Goal: Information Seeking & Learning: Learn about a topic

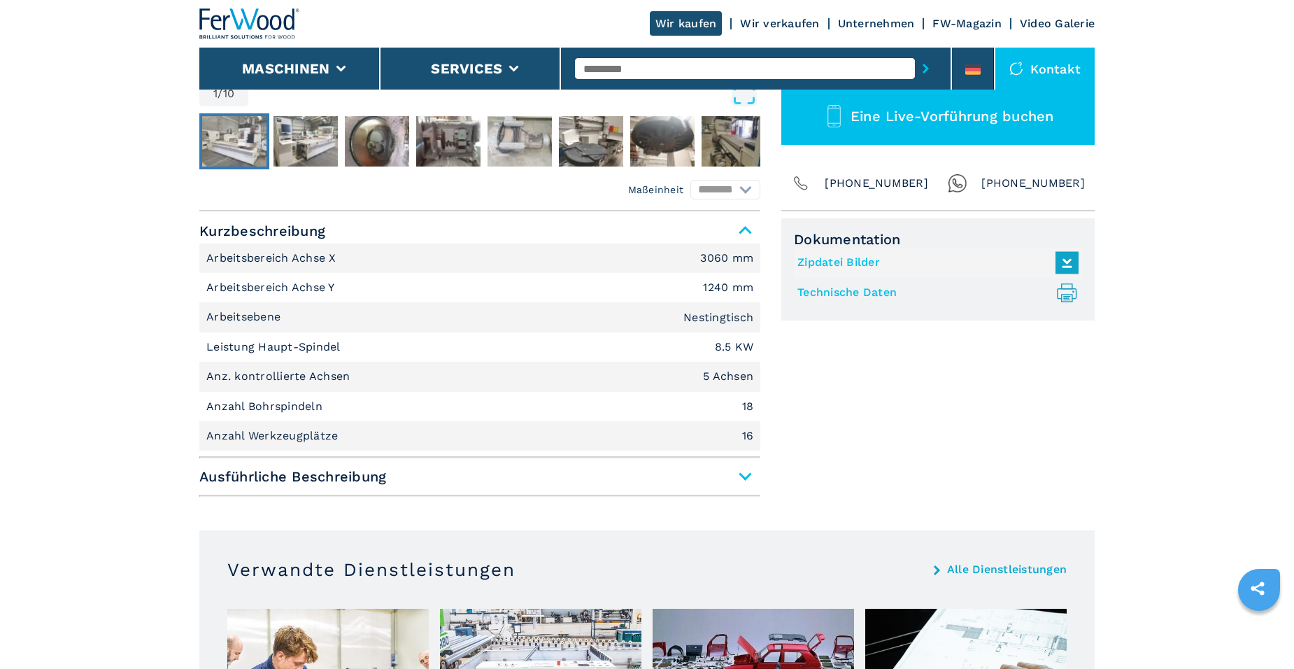
scroll to position [490, 0]
click at [739, 476] on span "Ausführliche Beschreibung" at bounding box center [479, 476] width 561 height 25
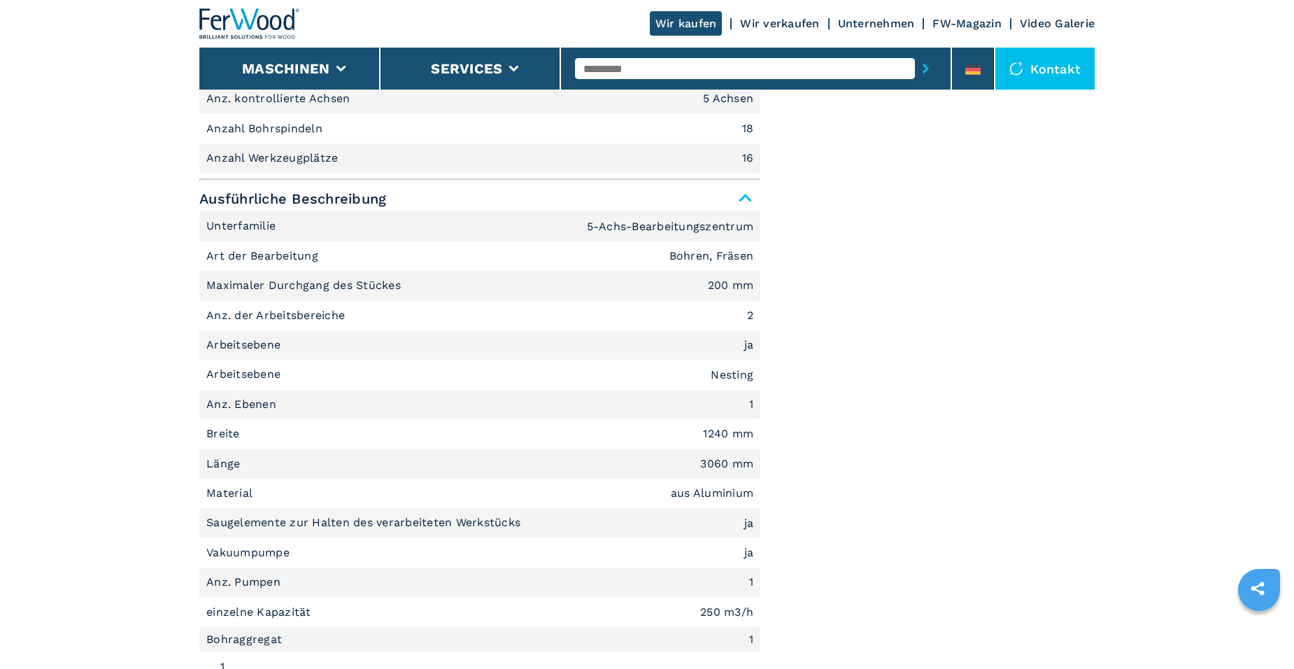
scroll to position [769, 0]
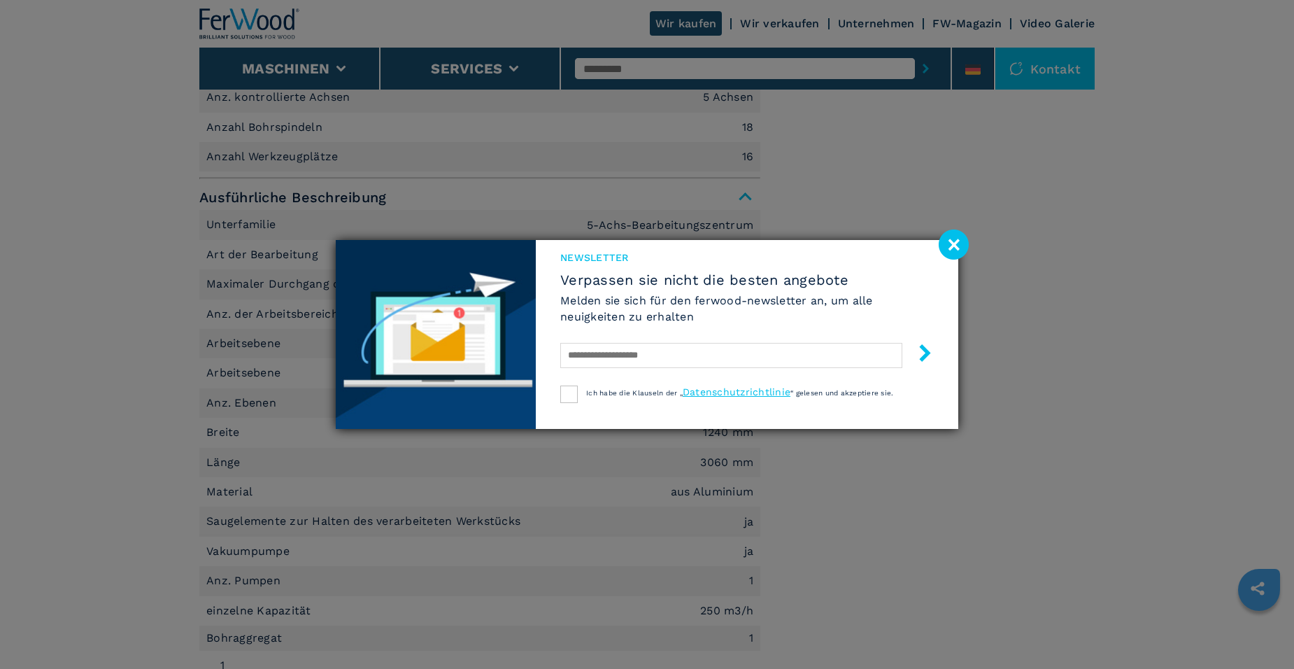
click at [951, 245] on image at bounding box center [954, 244] width 30 height 30
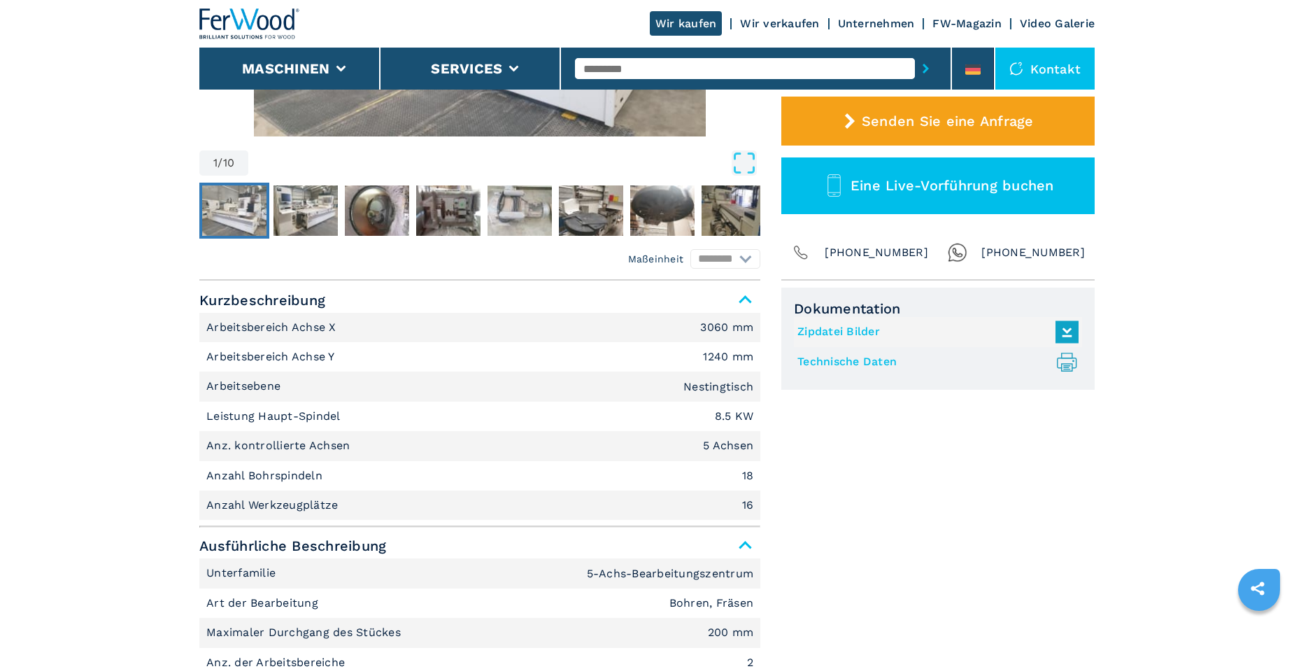
scroll to position [420, 0]
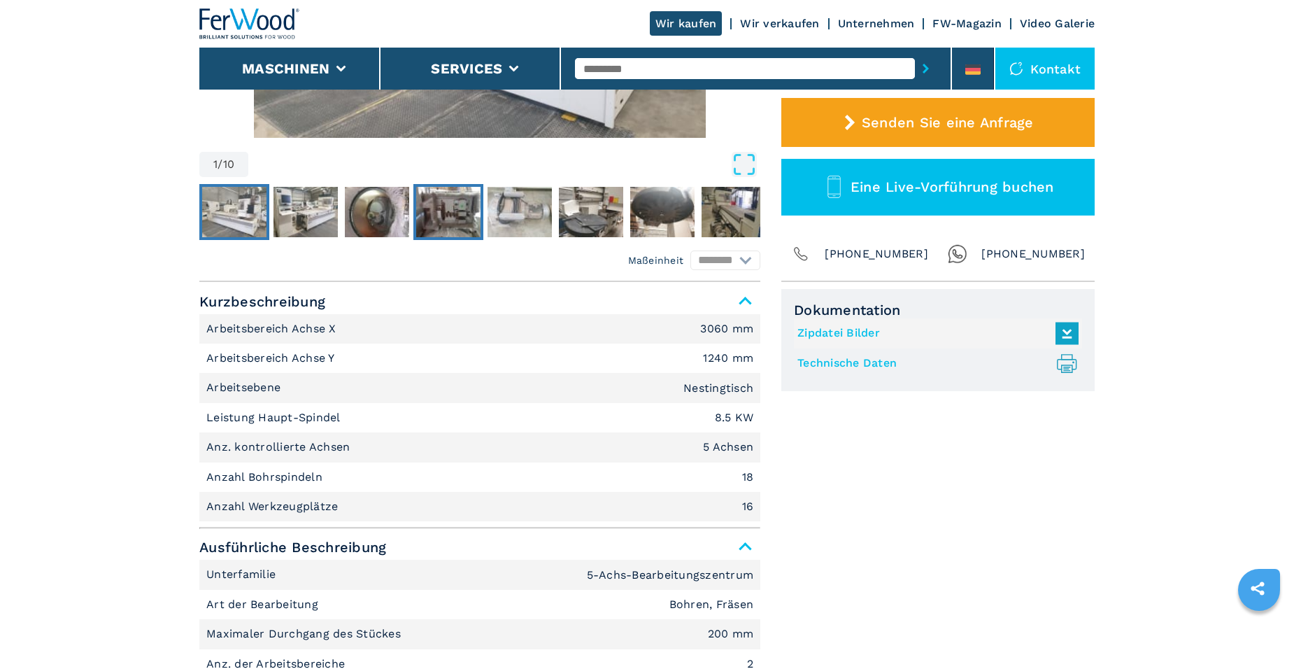
click at [441, 207] on img "Go to Slide 4" at bounding box center [448, 212] width 64 height 50
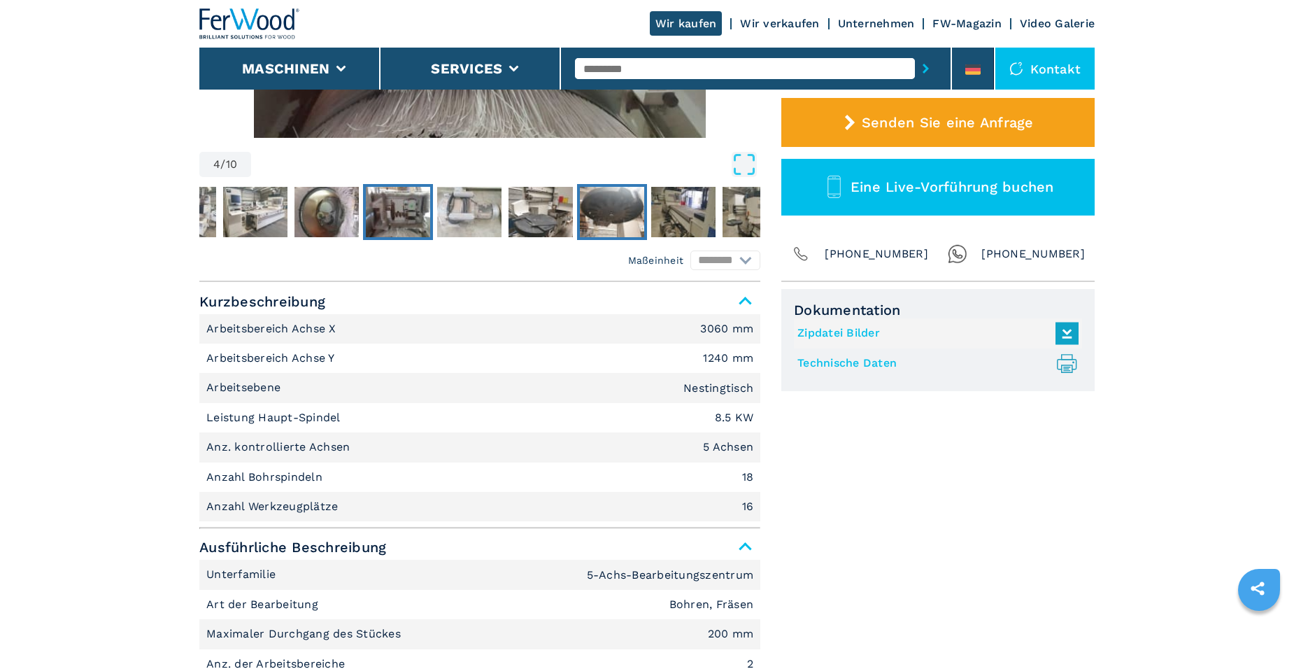
click at [601, 204] on img "Go to Slide 7" at bounding box center [612, 212] width 64 height 50
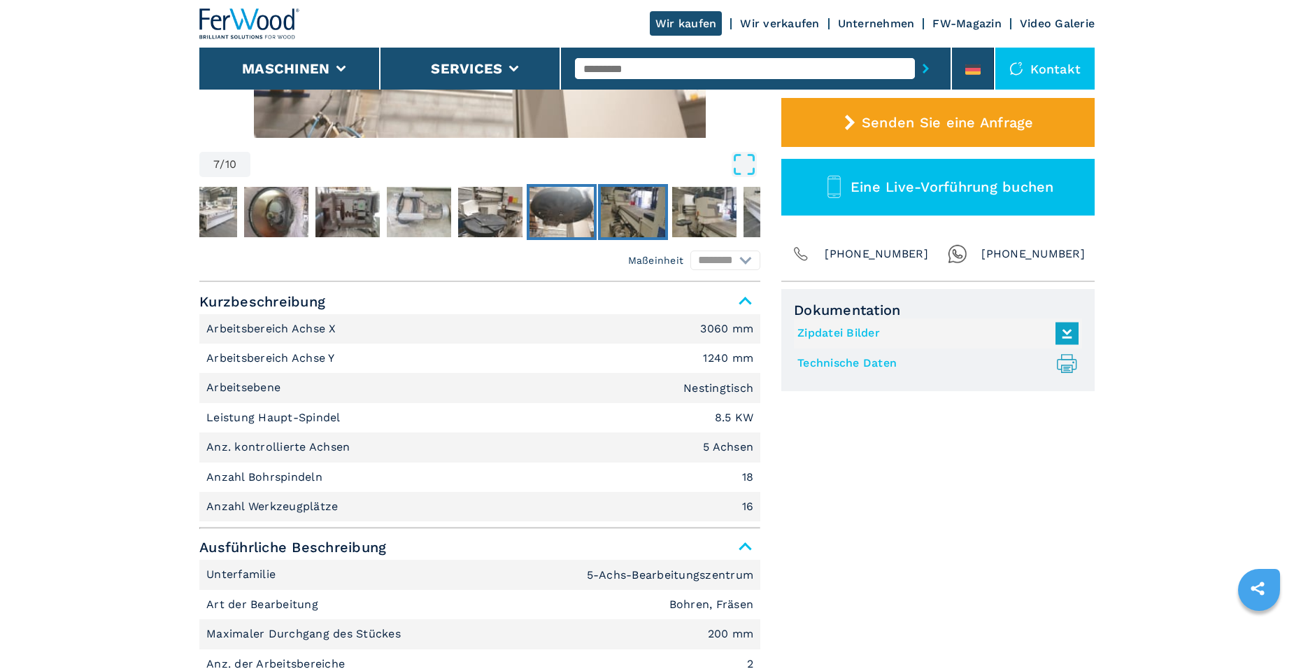
click at [625, 210] on img "Go to Slide 8" at bounding box center [633, 212] width 64 height 50
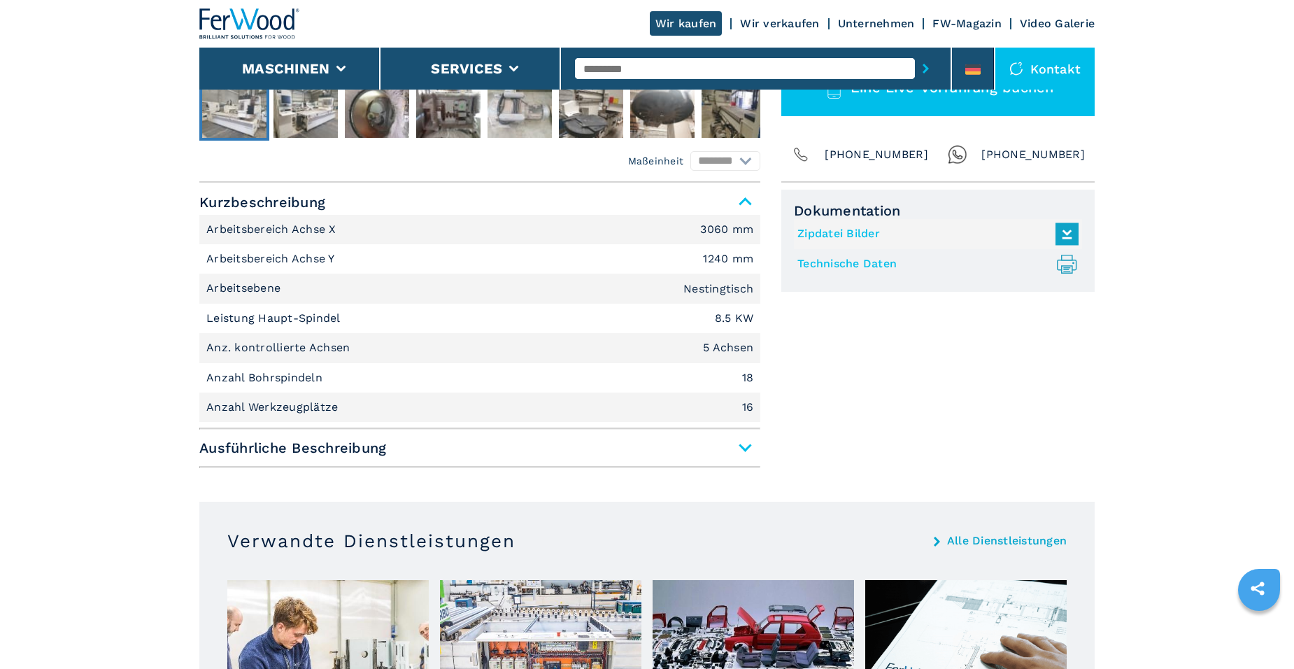
scroll to position [544, 0]
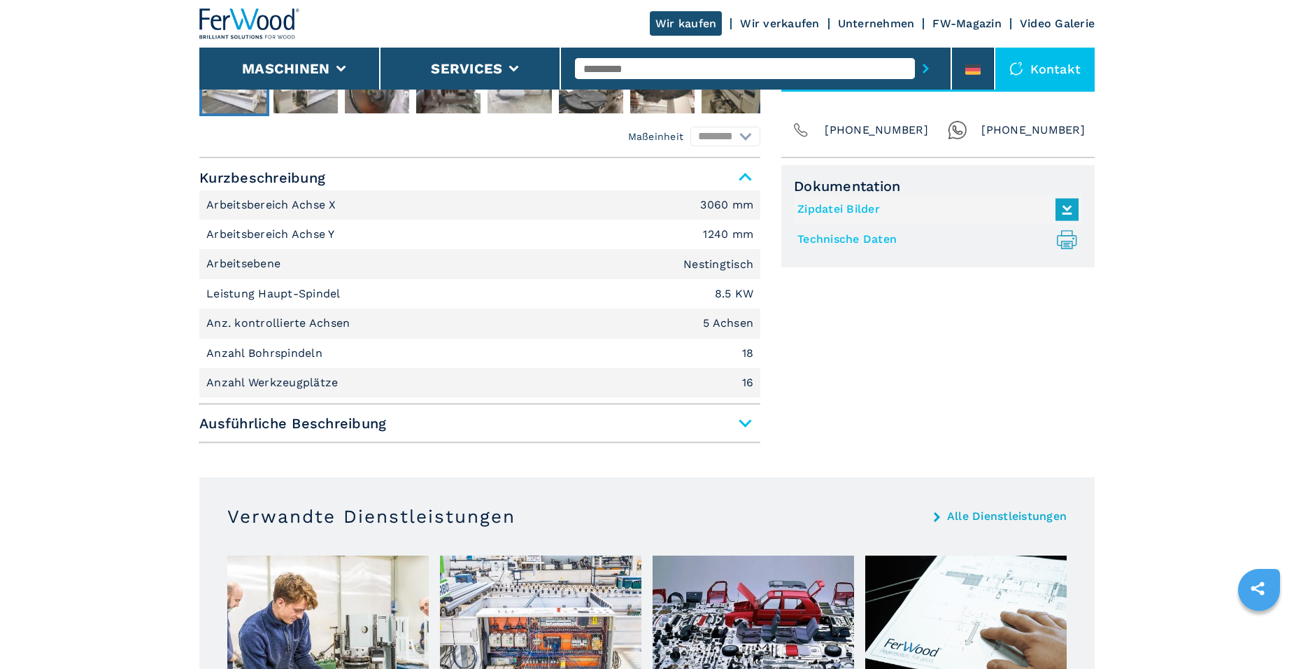
click at [740, 423] on span "Ausführliche Beschreibung" at bounding box center [479, 423] width 561 height 25
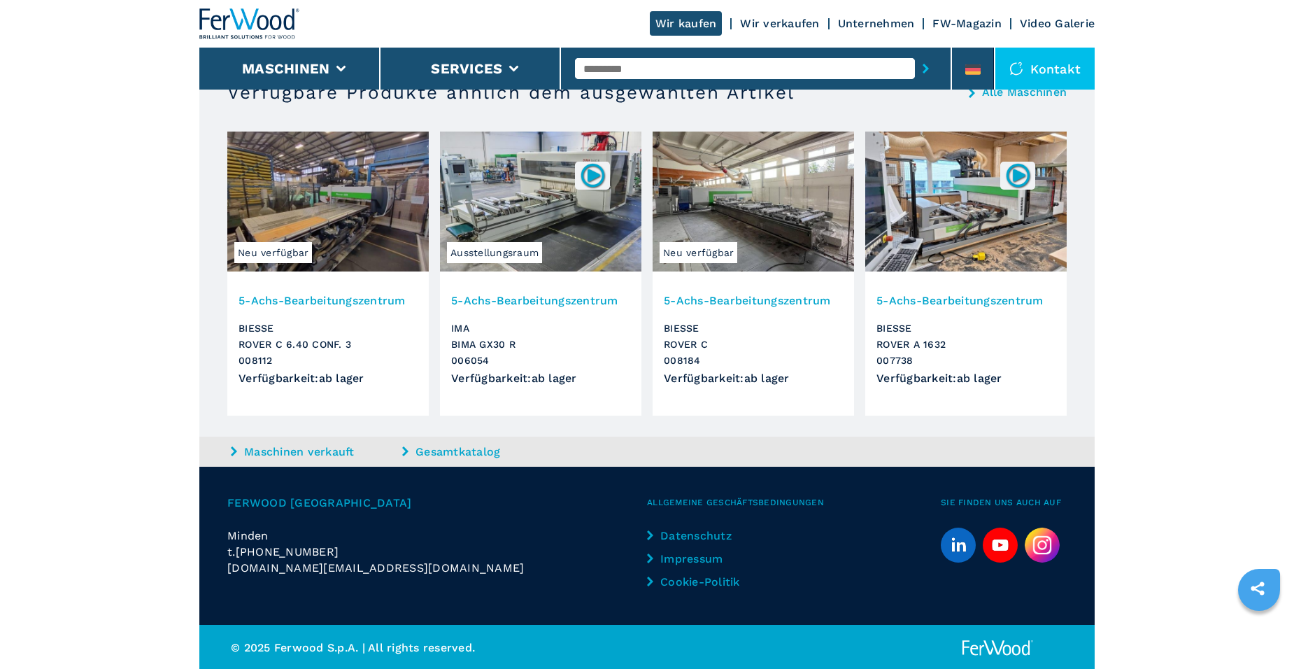
scroll to position [2720, 0]
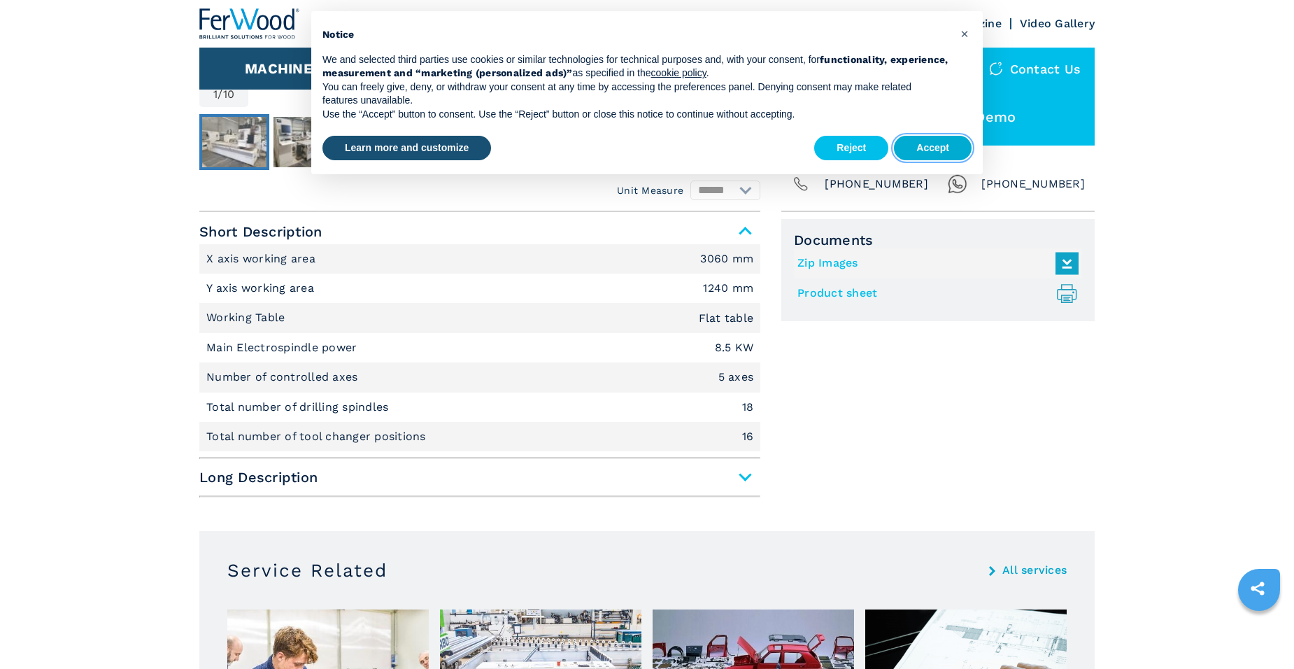
click at [923, 148] on button "Accept" at bounding box center [933, 148] width 78 height 25
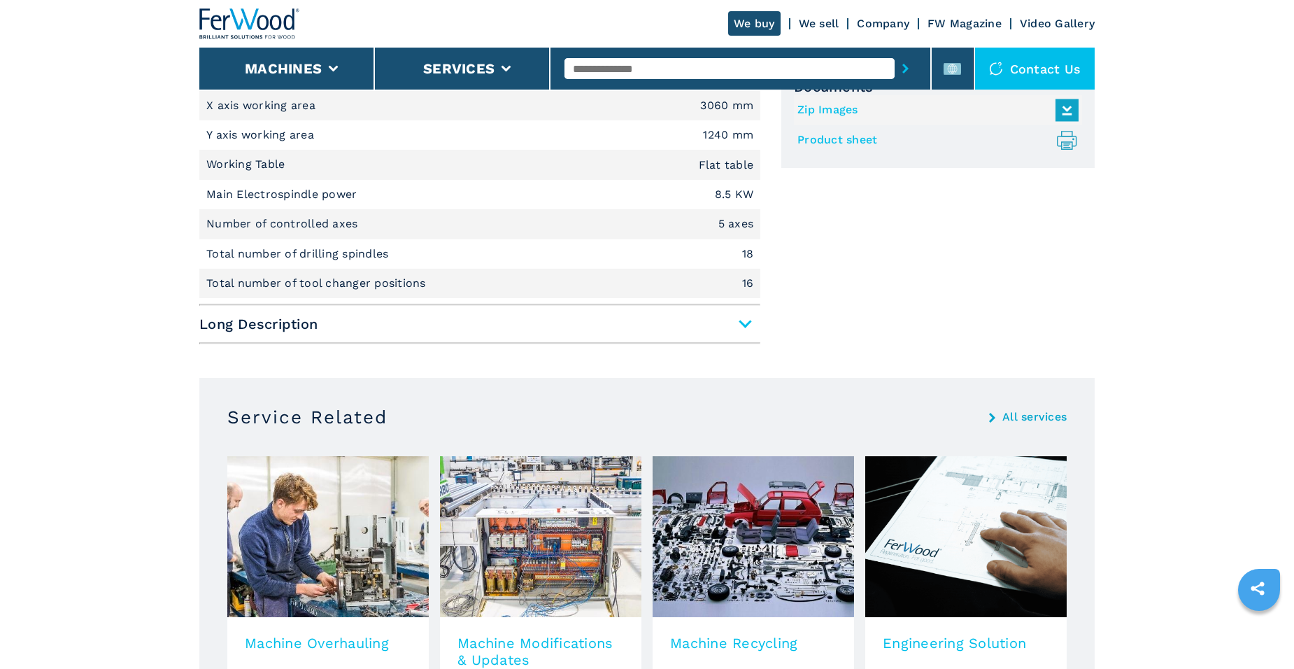
scroll to position [630, 0]
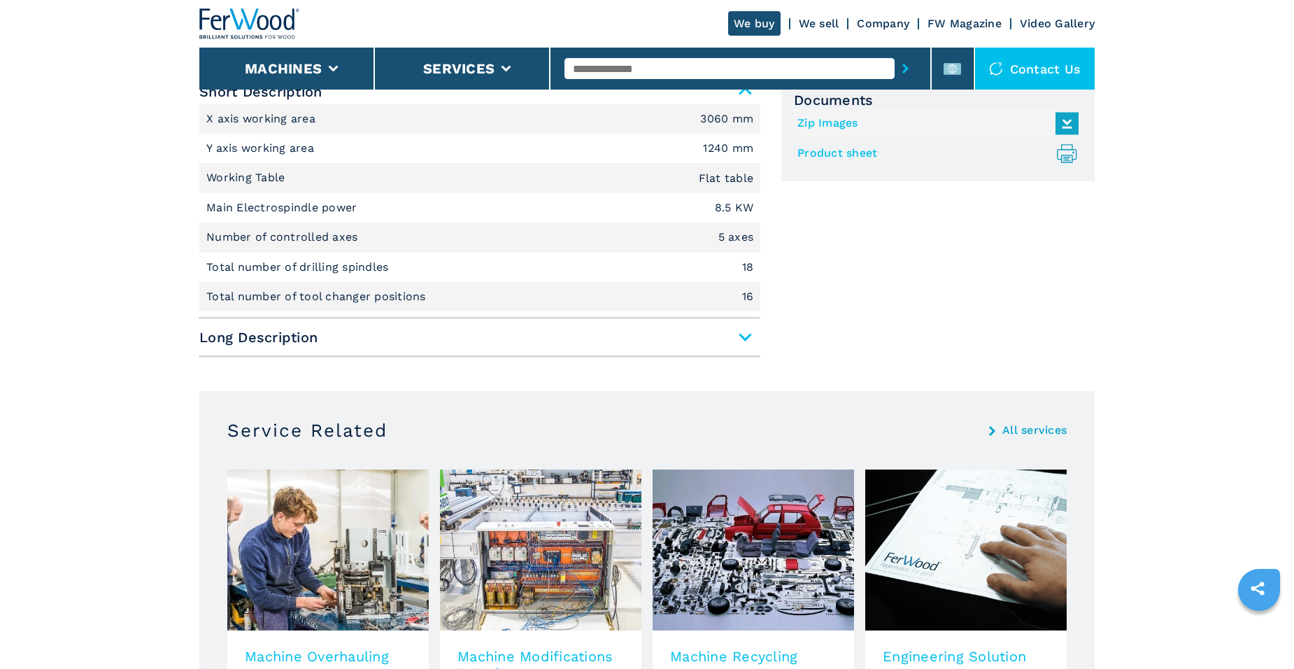
click at [742, 333] on span "Long Description" at bounding box center [479, 337] width 561 height 25
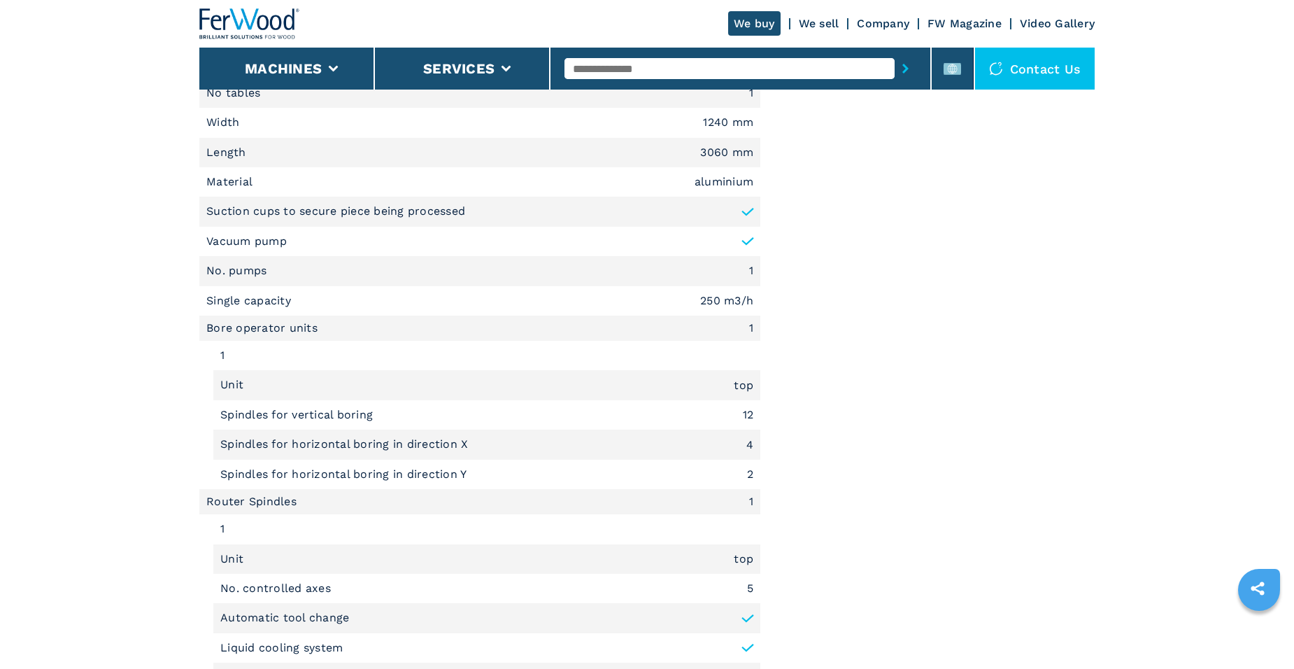
scroll to position [909, 0]
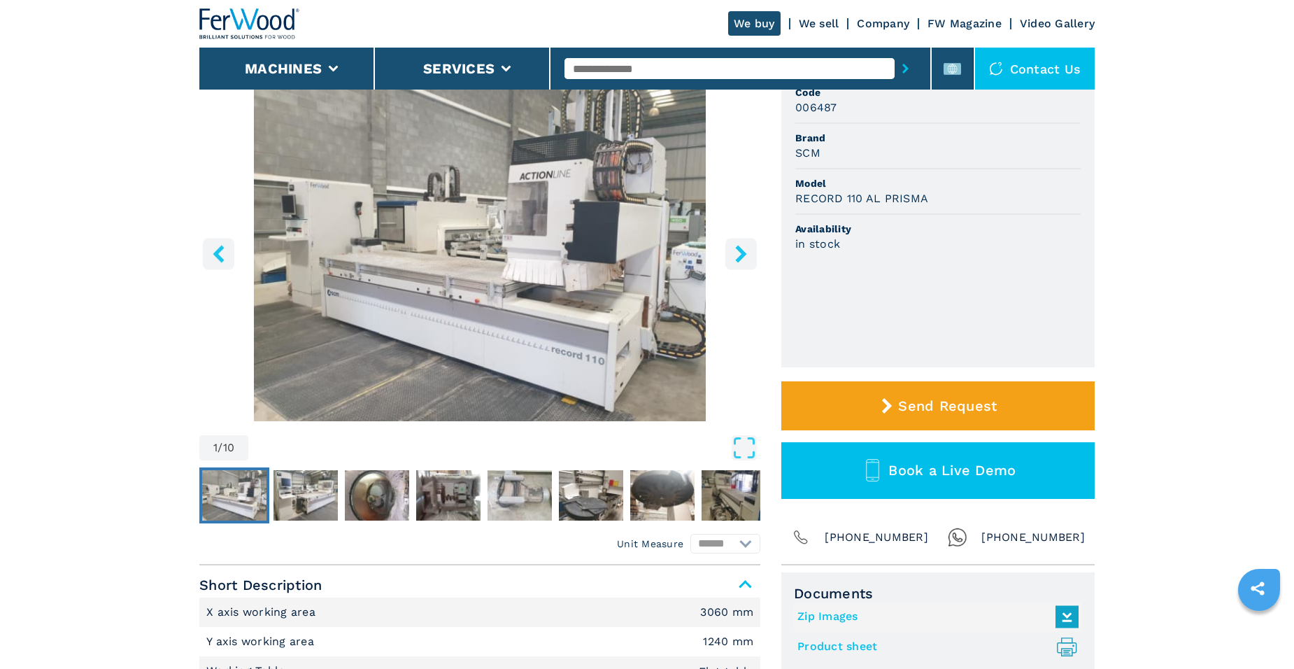
scroll to position [140, 0]
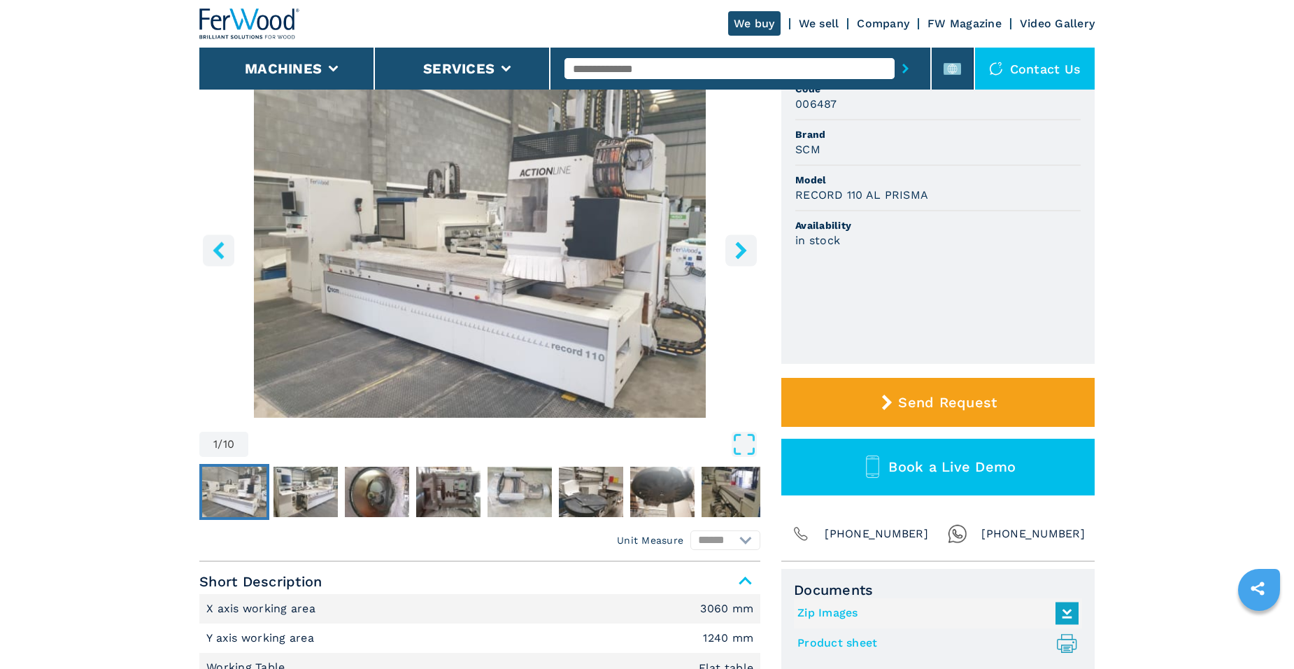
drag, startPoint x: 0, startPoint y: 0, endPoint x: 206, endPoint y: 320, distance: 380.1
click at [206, 320] on img "Go to Slide 1" at bounding box center [479, 247] width 561 height 339
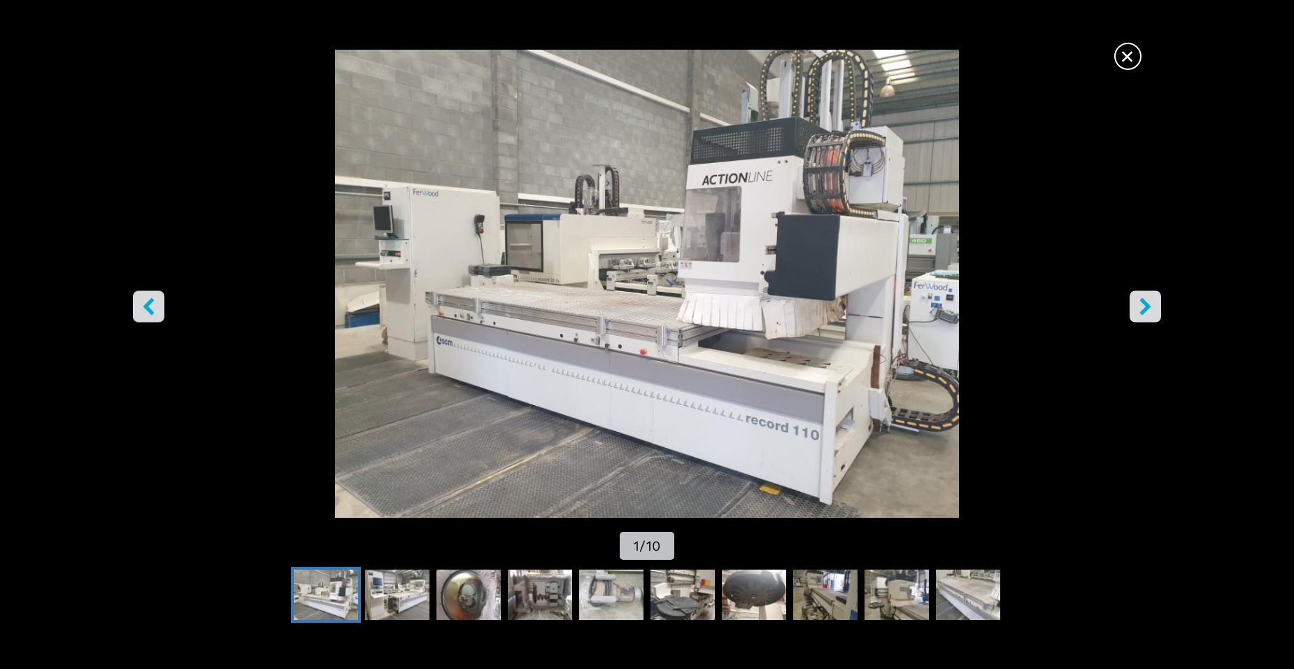
click at [1119, 64] on span "×" at bounding box center [1128, 53] width 24 height 24
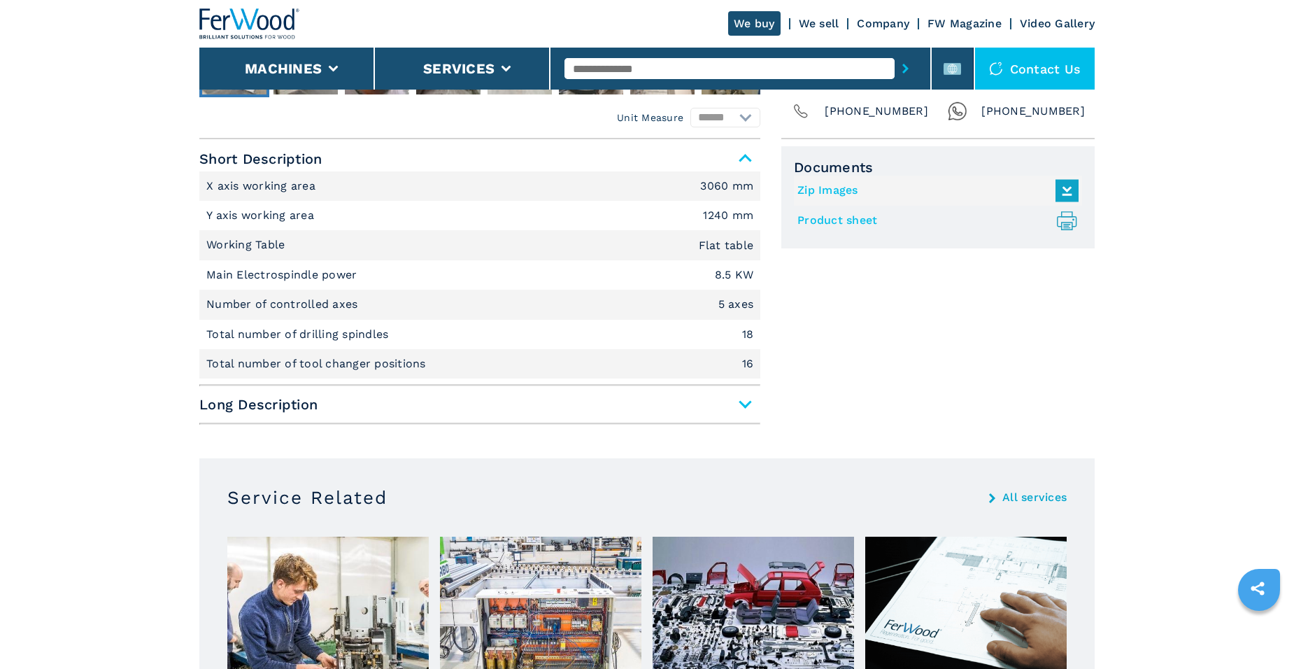
scroll to position [560, 0]
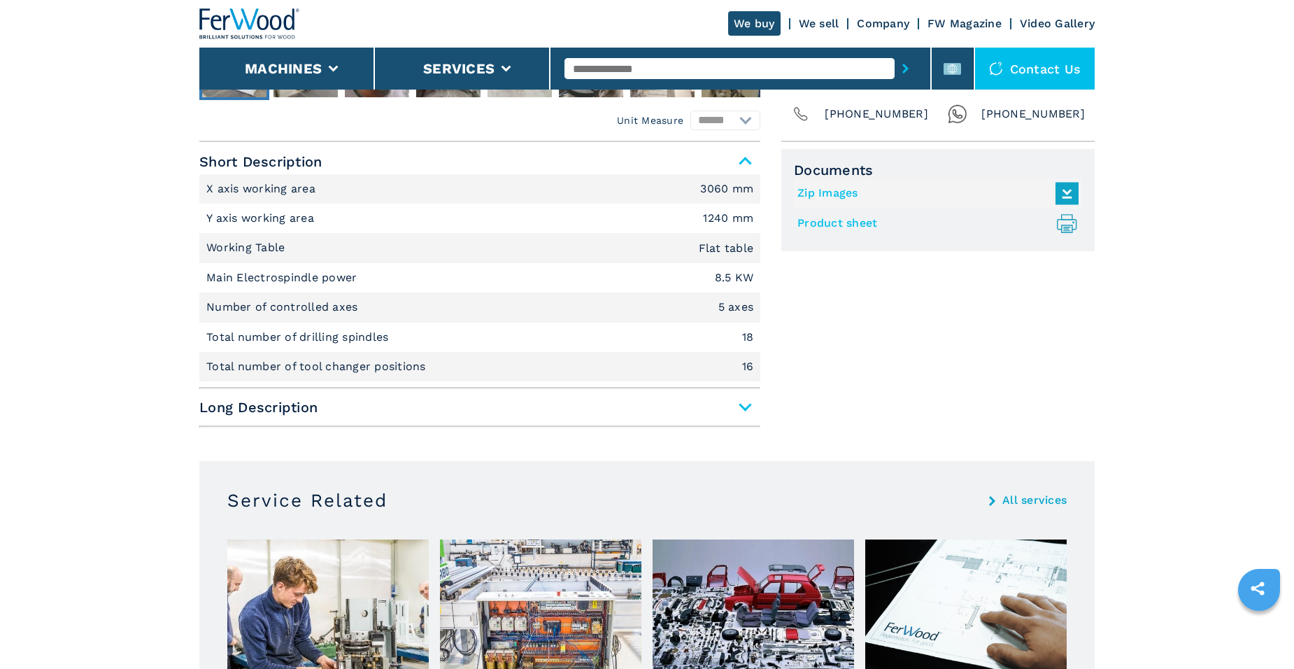
click at [753, 416] on span "Long Description" at bounding box center [479, 407] width 561 height 25
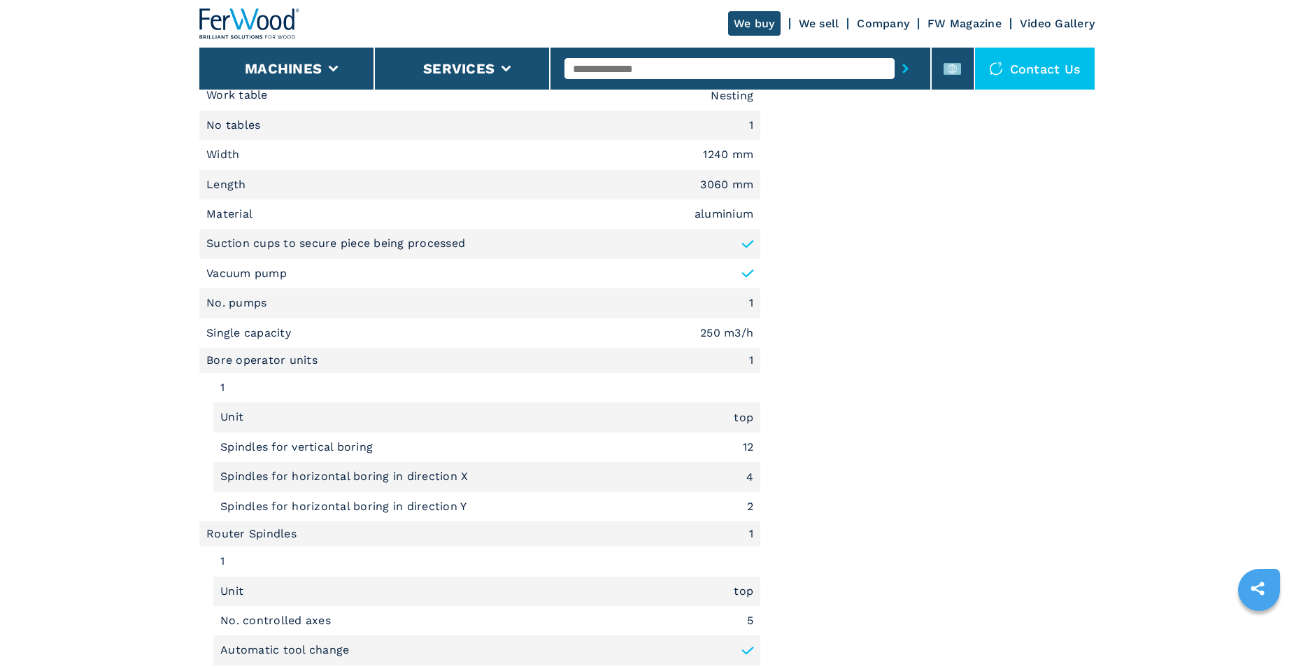
scroll to position [1049, 0]
drag, startPoint x: 675, startPoint y: 354, endPoint x: 704, endPoint y: 343, distance: 30.8
drag, startPoint x: 704, startPoint y: 343, endPoint x: 542, endPoint y: 354, distance: 162.0
click at [542, 354] on li "Bore operator units 1" at bounding box center [479, 358] width 561 height 25
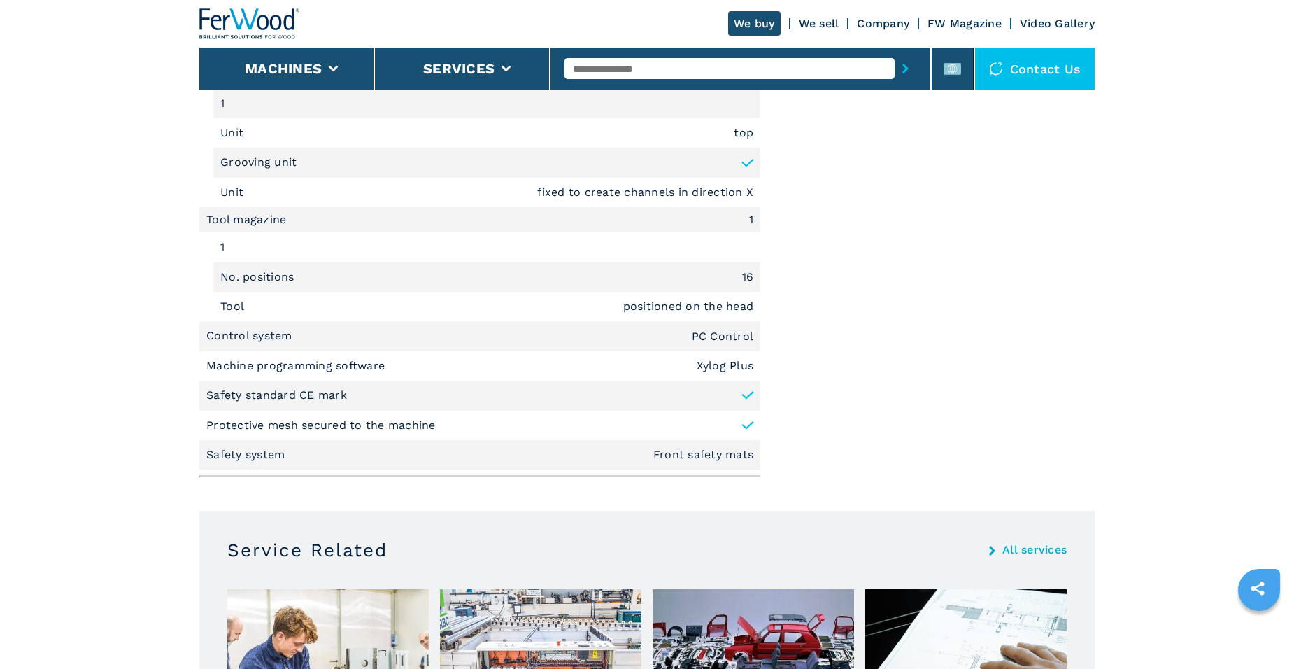
scroll to position [1679, 0]
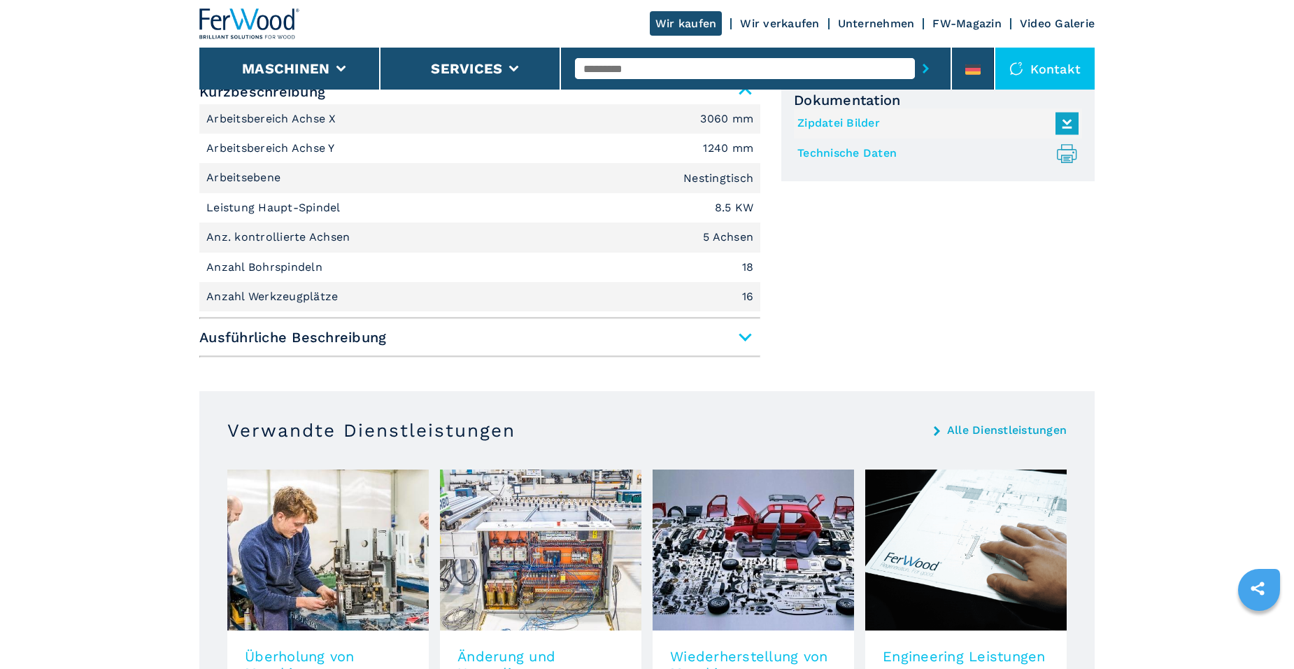
click at [734, 341] on span "Ausführliche Beschreibung" at bounding box center [479, 337] width 561 height 25
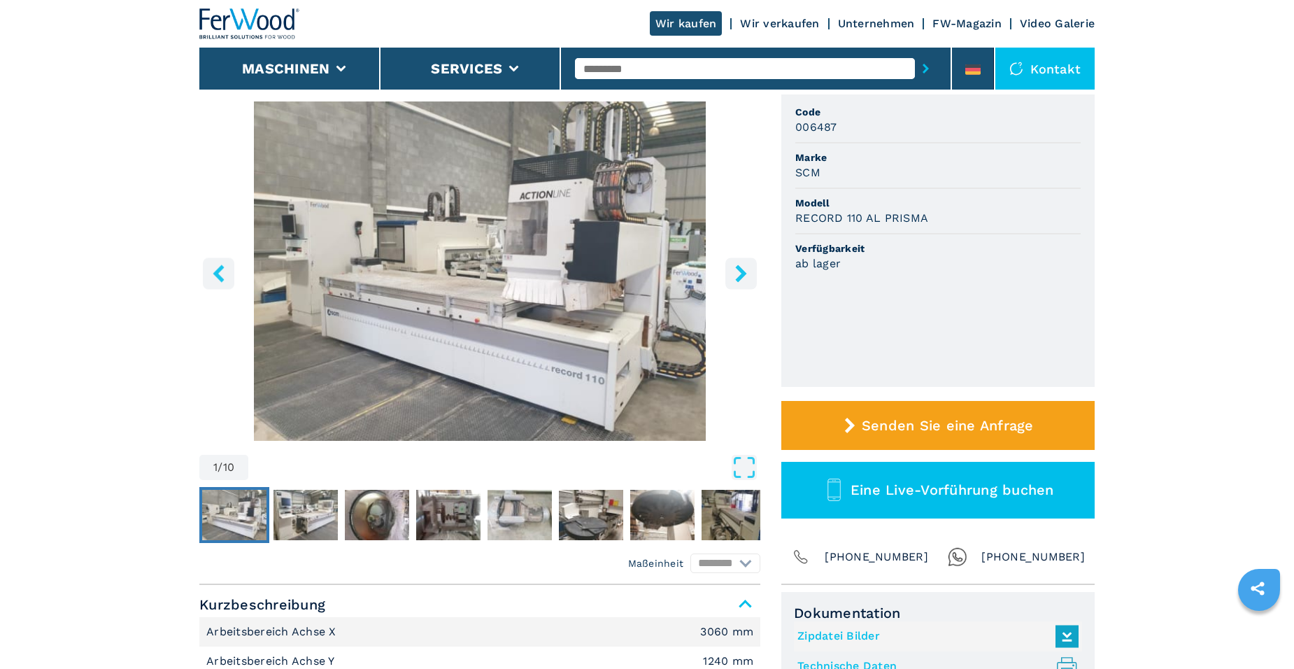
scroll to position [140, 0]
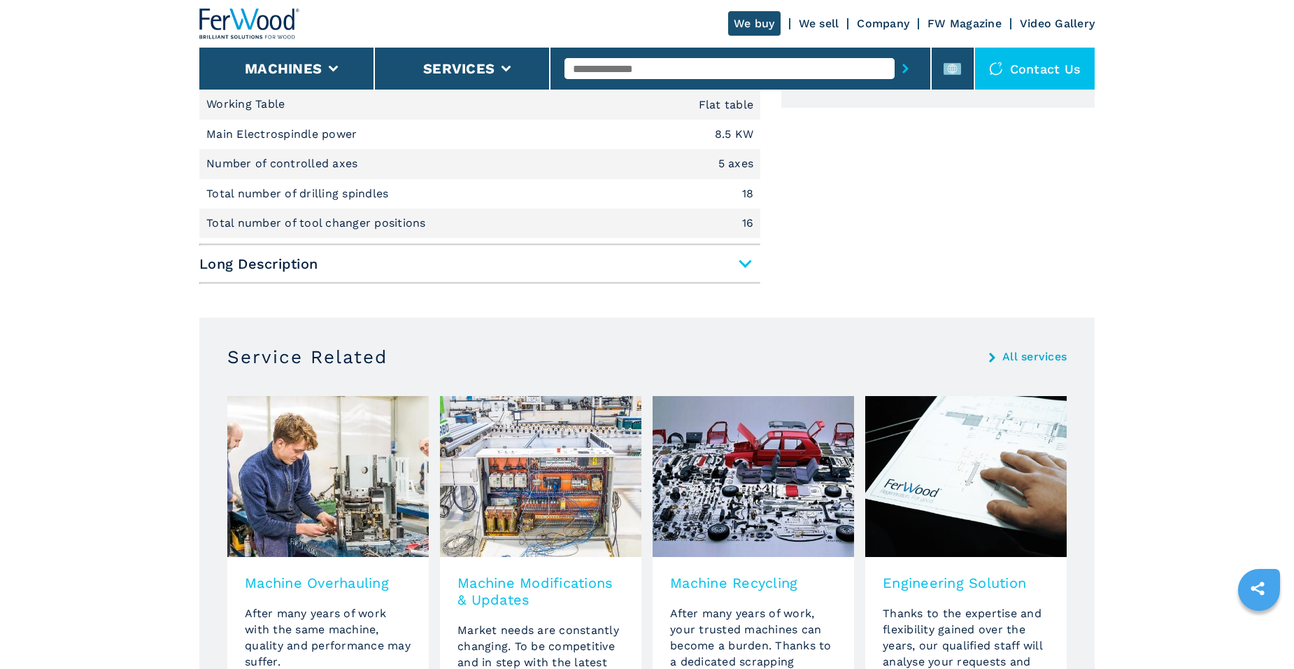
scroll to position [700, 0]
